Goal: Check status: Check status

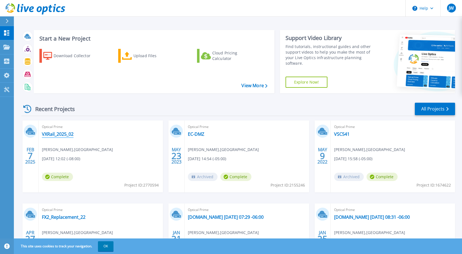
click at [58, 134] on link "VXRail_2025_02" at bounding box center [58, 134] width 32 height 6
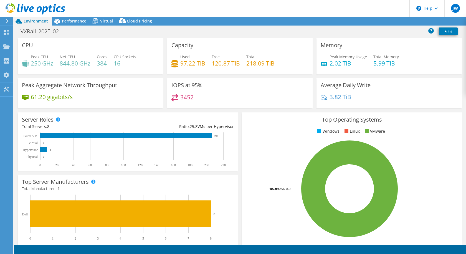
select select "USEast"
select select "USD"
